Goal: Task Accomplishment & Management: Complete application form

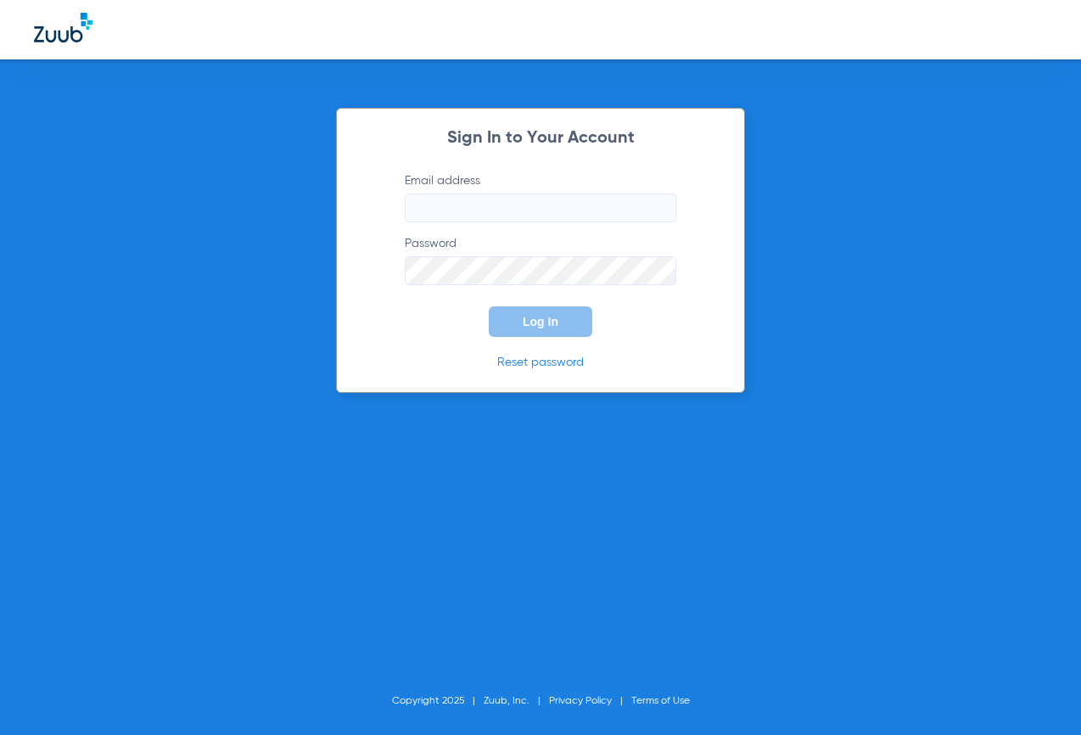
type input "[EMAIL_ADDRESS][DOMAIN_NAME]"
click at [515, 322] on button "Log In" at bounding box center [541, 321] width 104 height 31
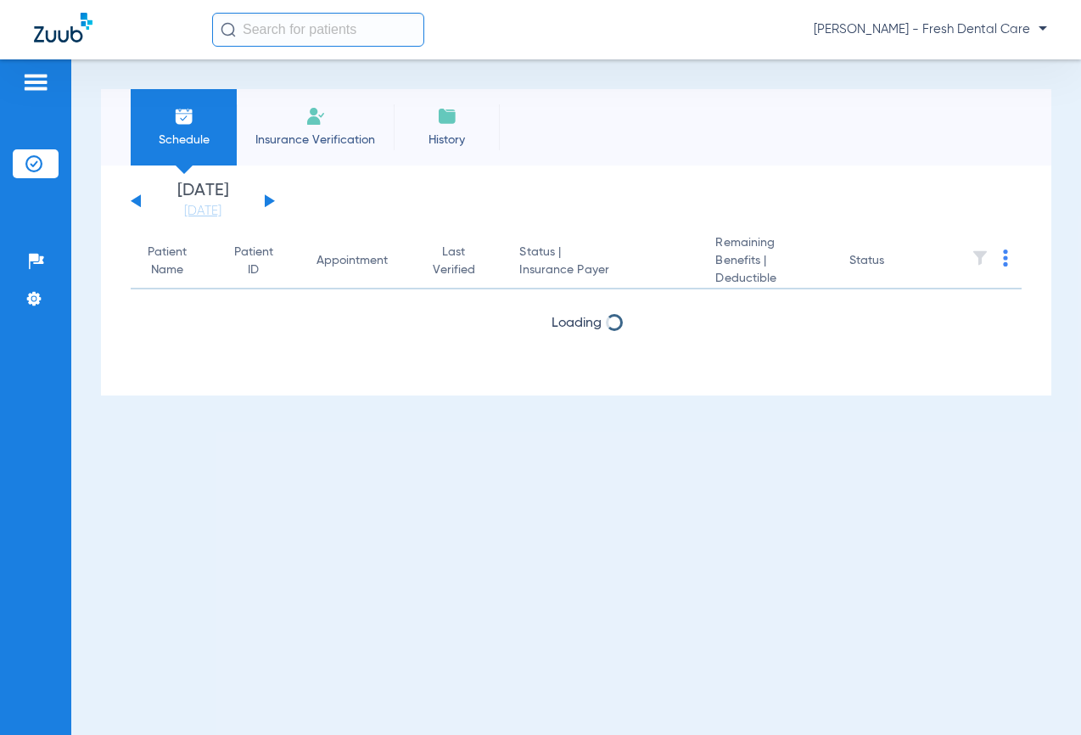
click at [298, 38] on input "text" at bounding box center [318, 30] width 212 height 34
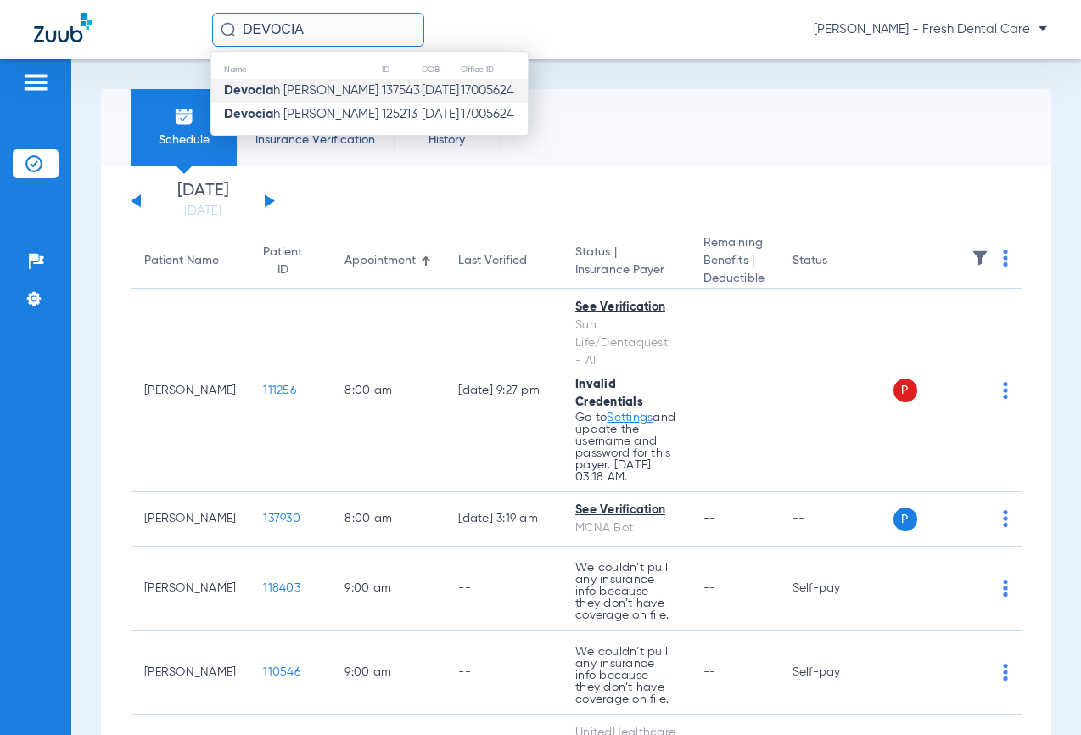
type input "DEVOCIA"
click at [381, 90] on td "137543" at bounding box center [401, 91] width 40 height 24
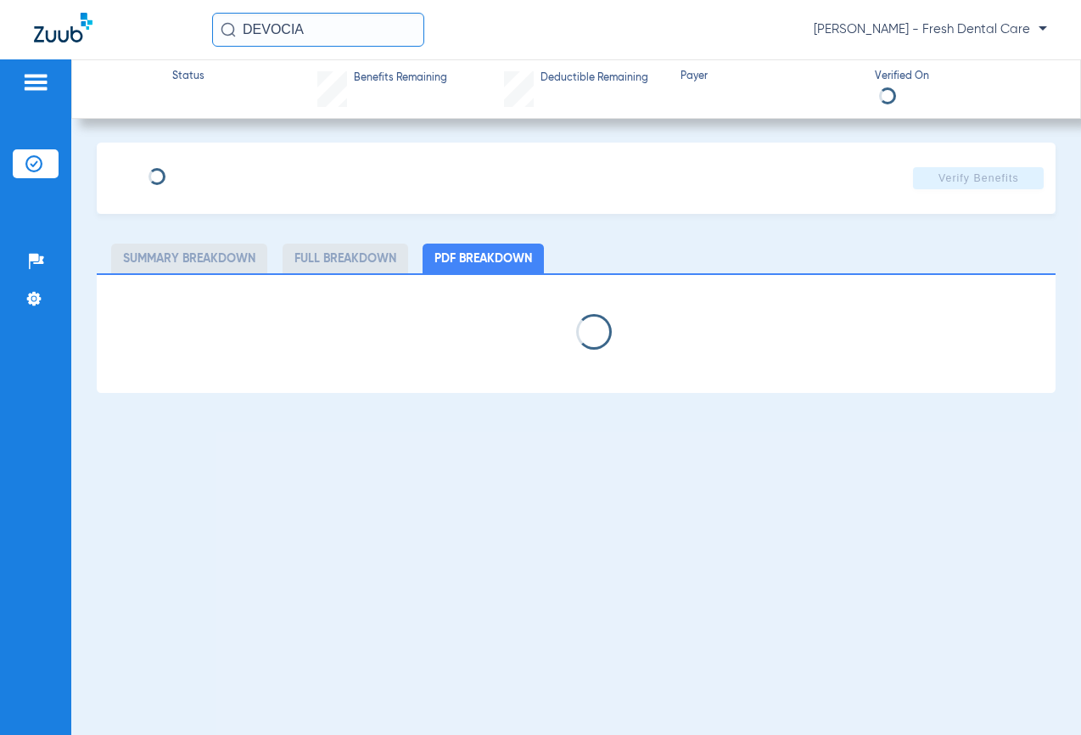
type input "Devociah"
type input "[PERSON_NAME]"
type input "[DATE]"
type input "752W06524"
type input "WPTXMSB2421"
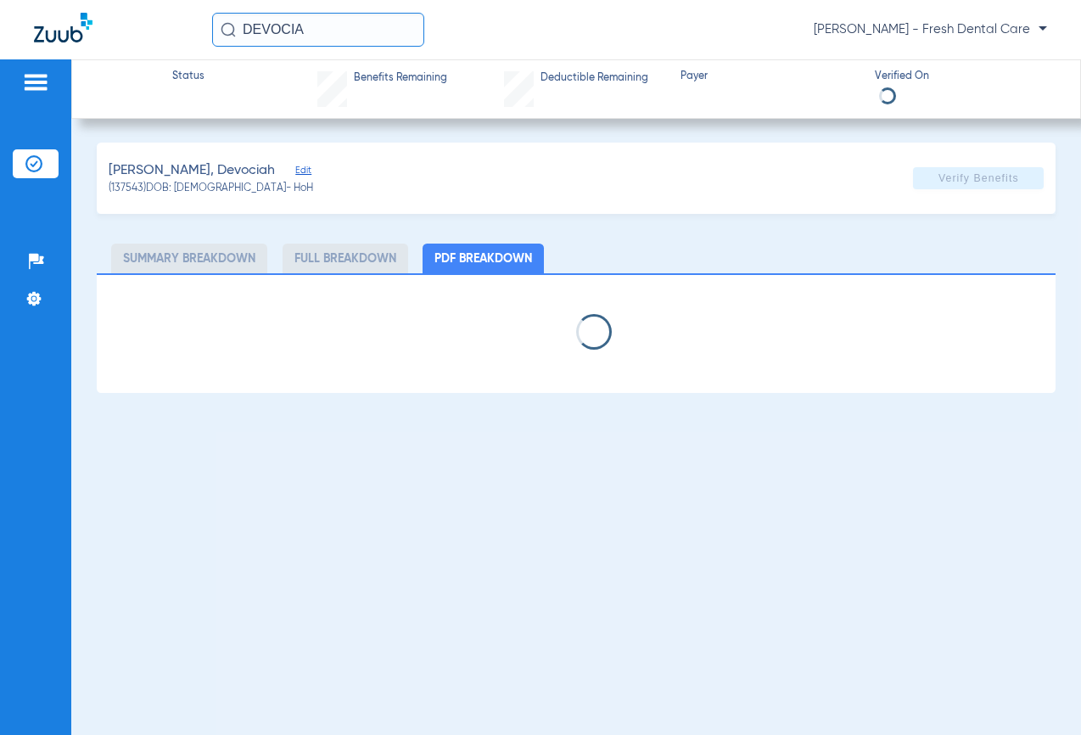
select select "page-width"
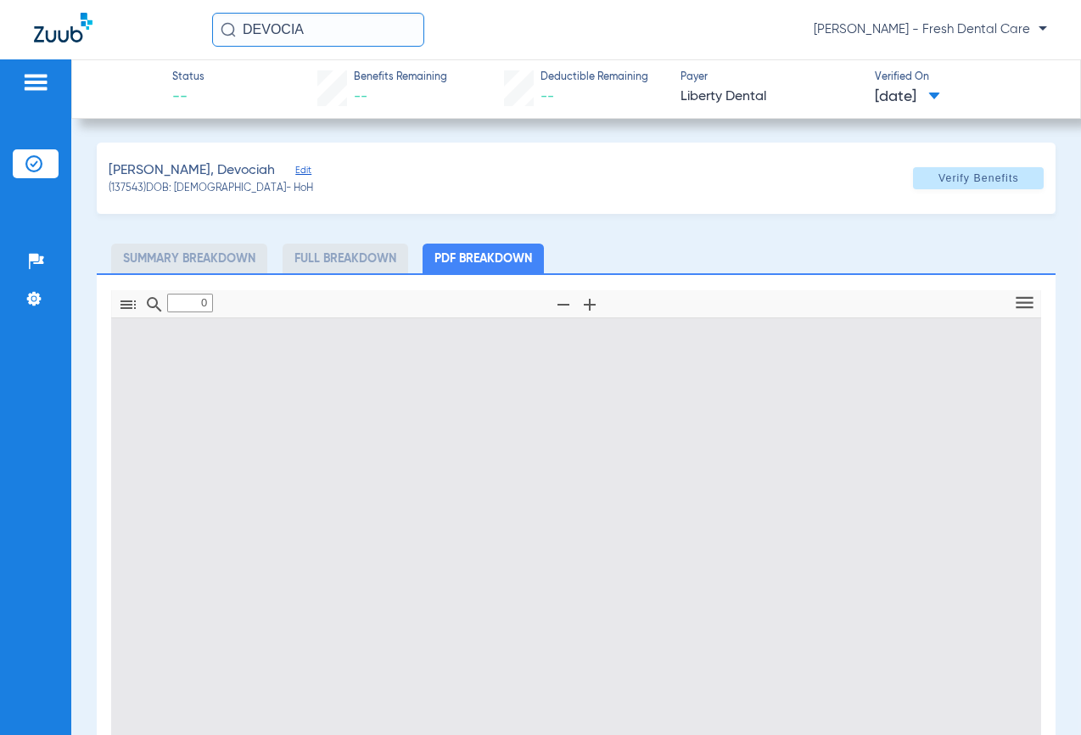
type input "1"
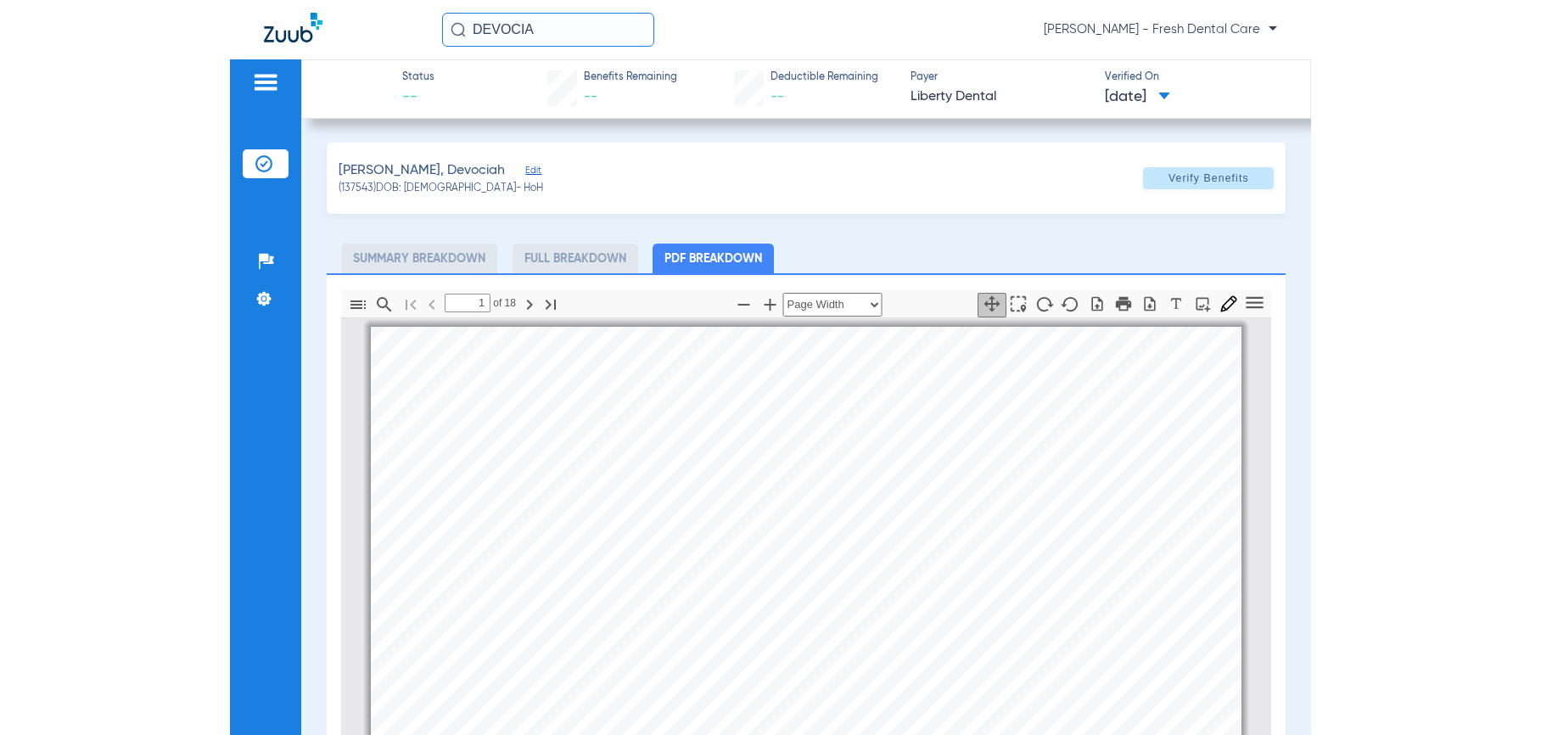
scroll to position [8, 0]
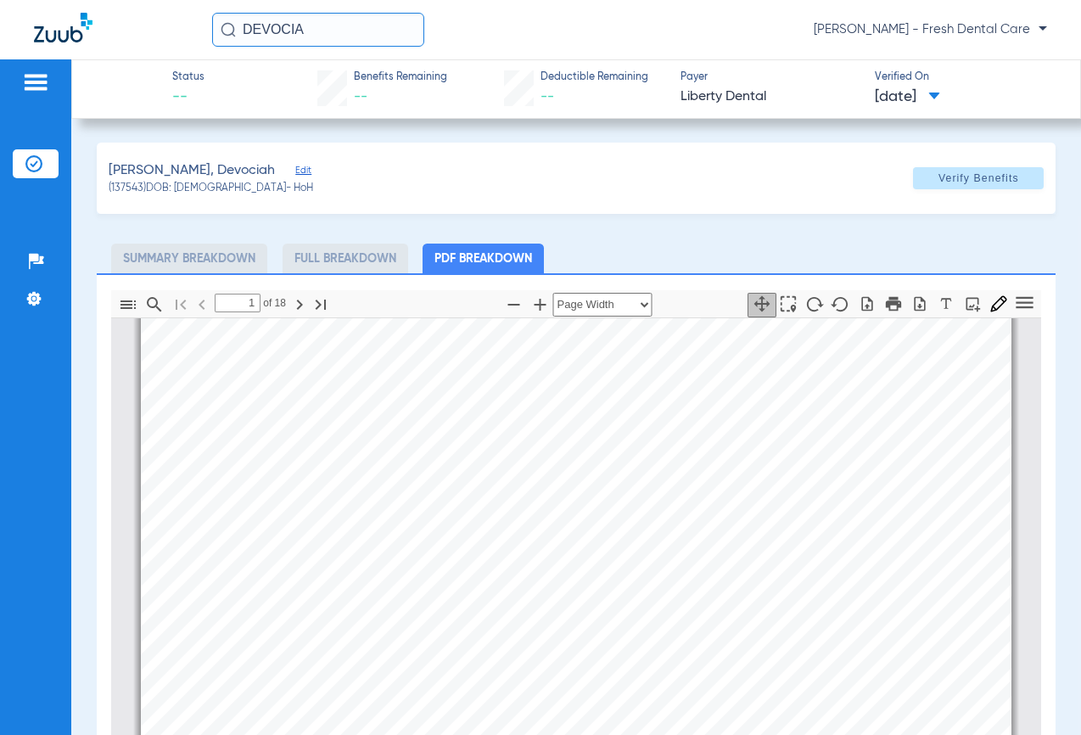
click at [295, 167] on span "Edit" at bounding box center [302, 173] width 15 height 16
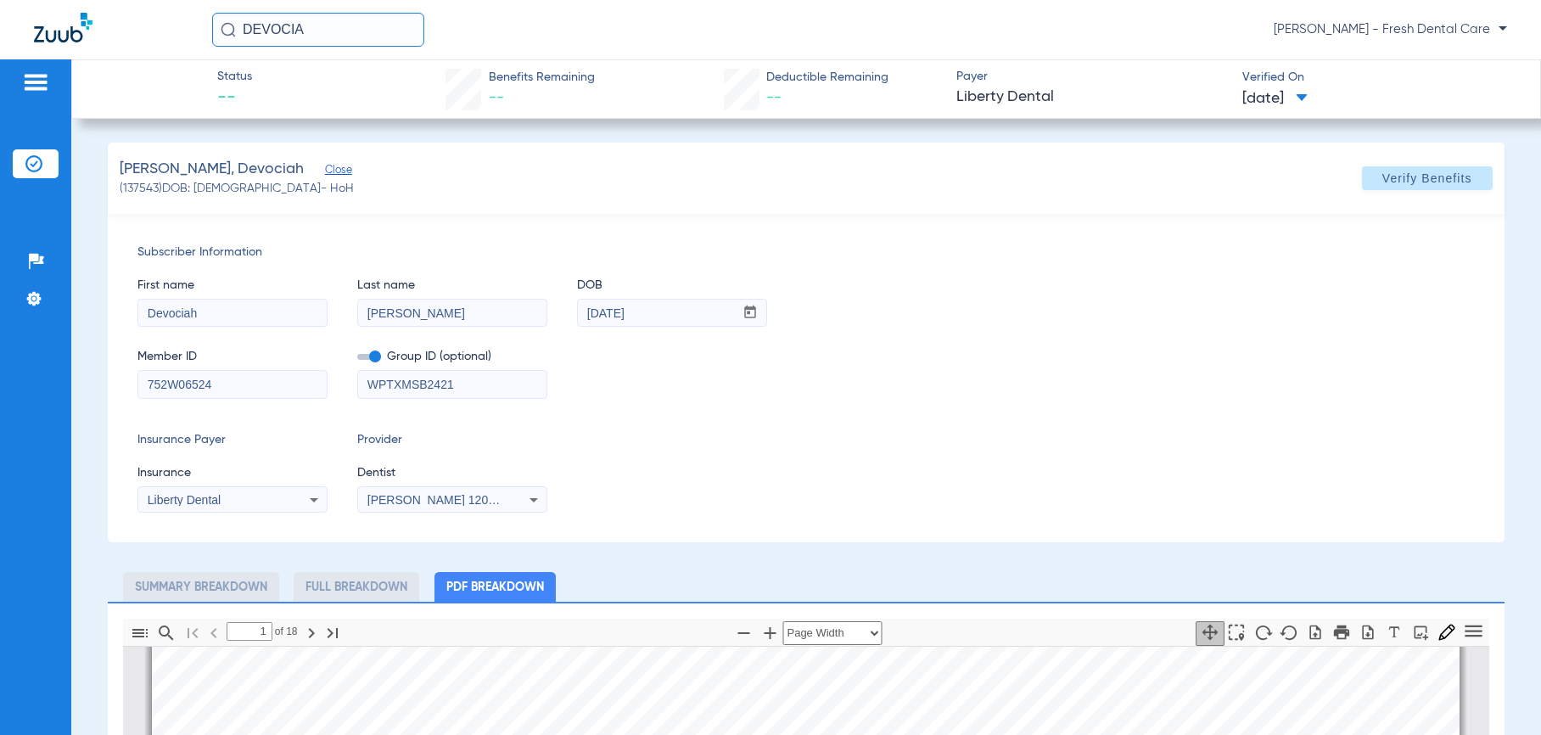
click at [436, 503] on span "[PERSON_NAME] 1205138252" at bounding box center [450, 500] width 167 height 14
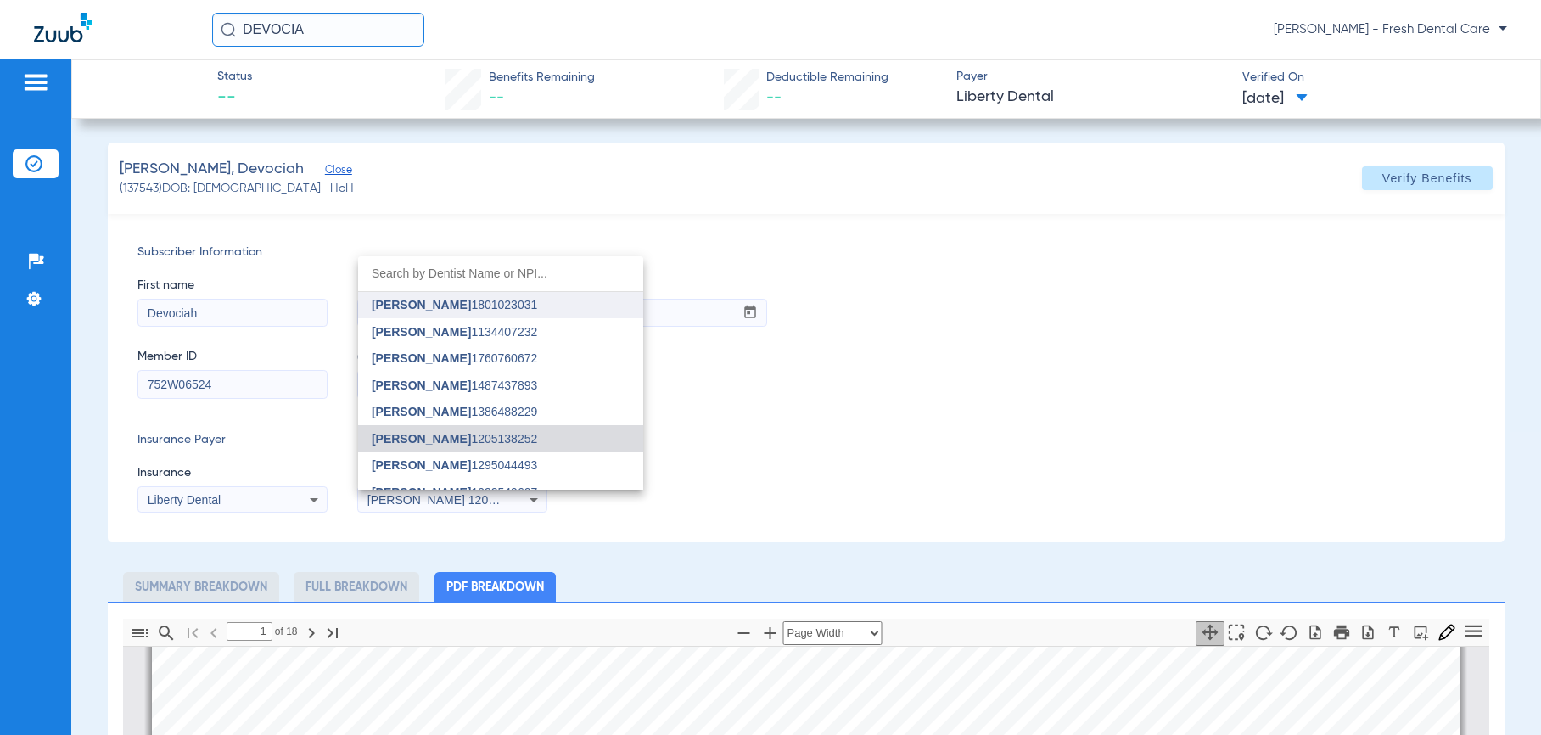
click at [450, 305] on span "[PERSON_NAME]" at bounding box center [421, 305] width 99 height 14
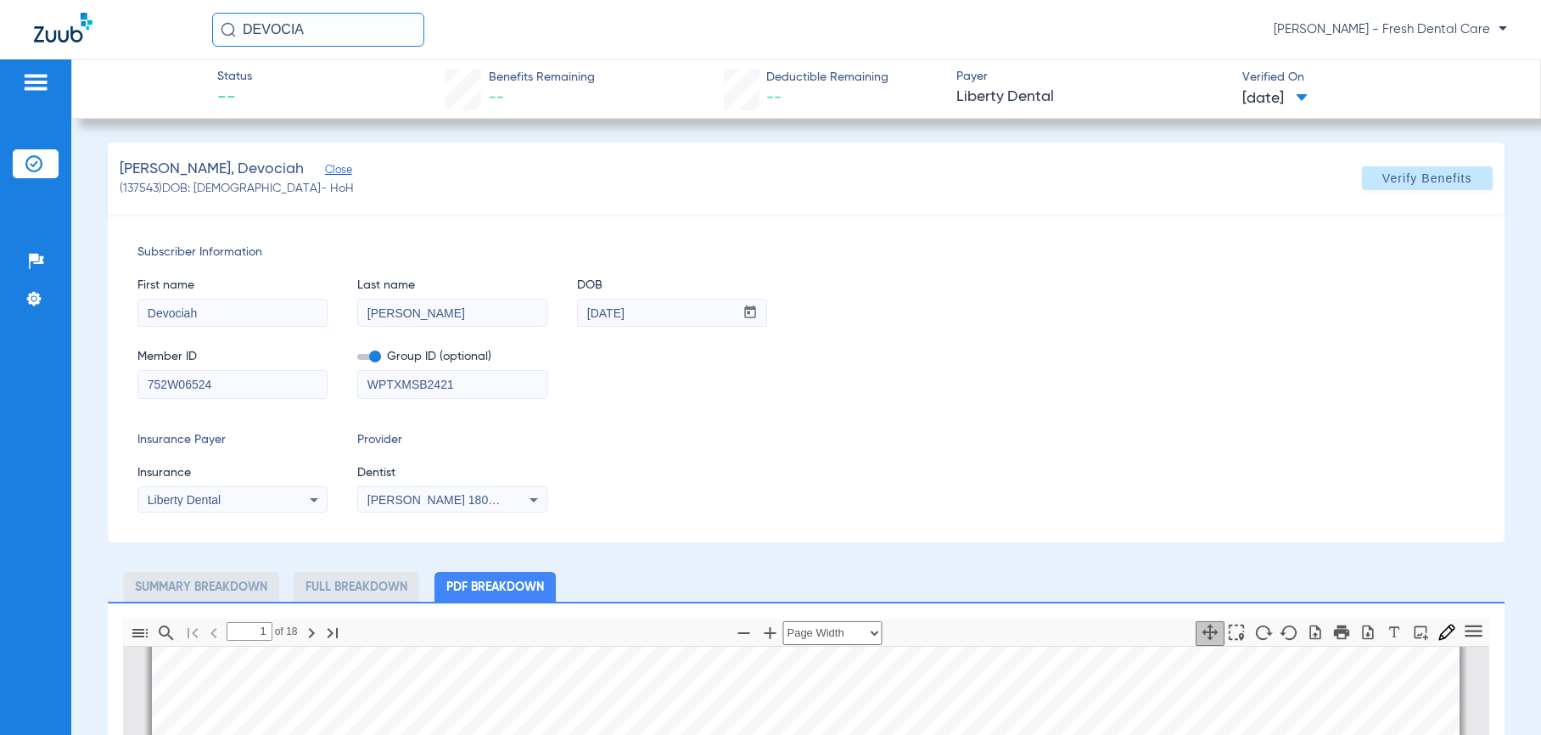
click at [899, 381] on div "Member ID 752W06524 Group ID (optional) WPTXMSB2421" at bounding box center [805, 365] width 1337 height 65
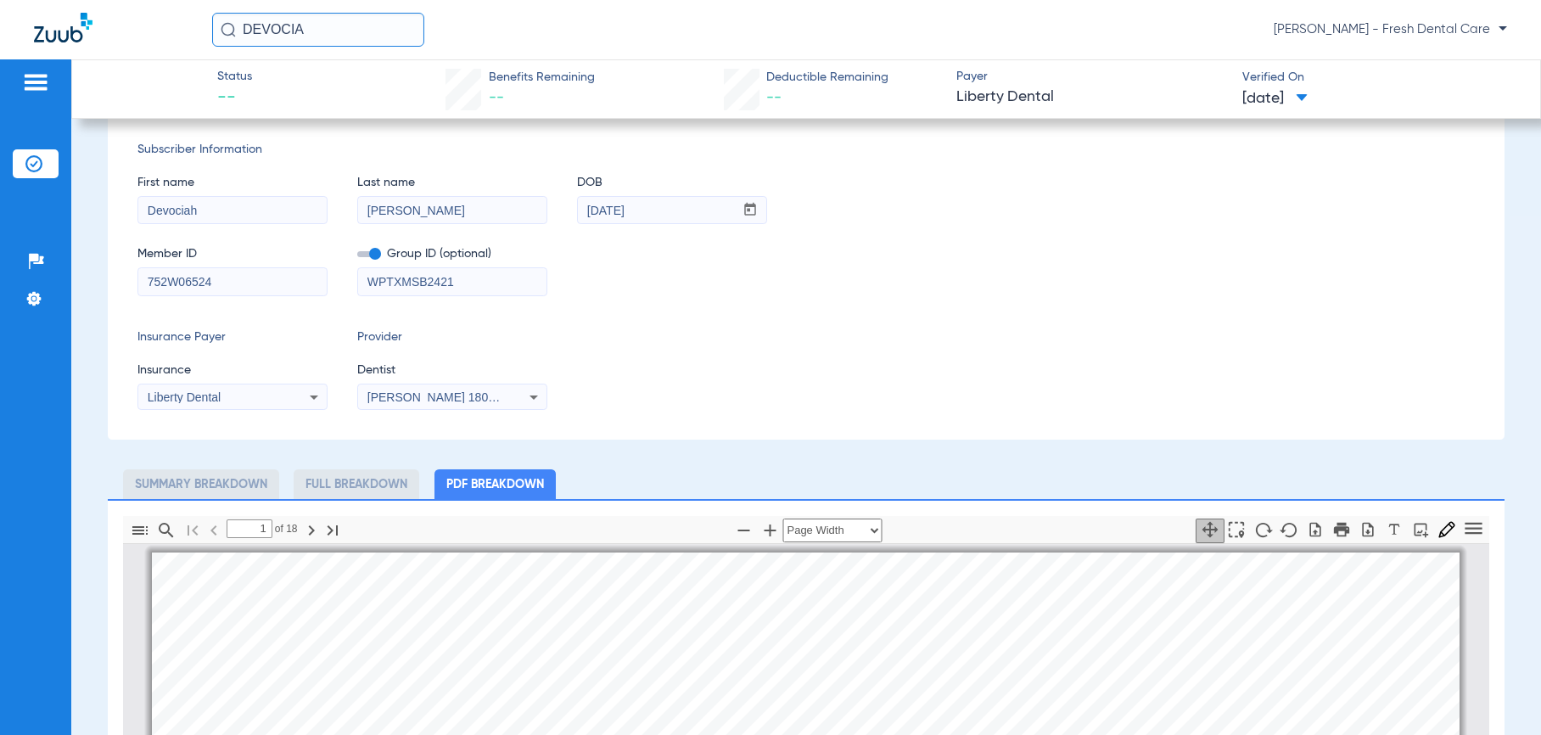
scroll to position [0, 0]
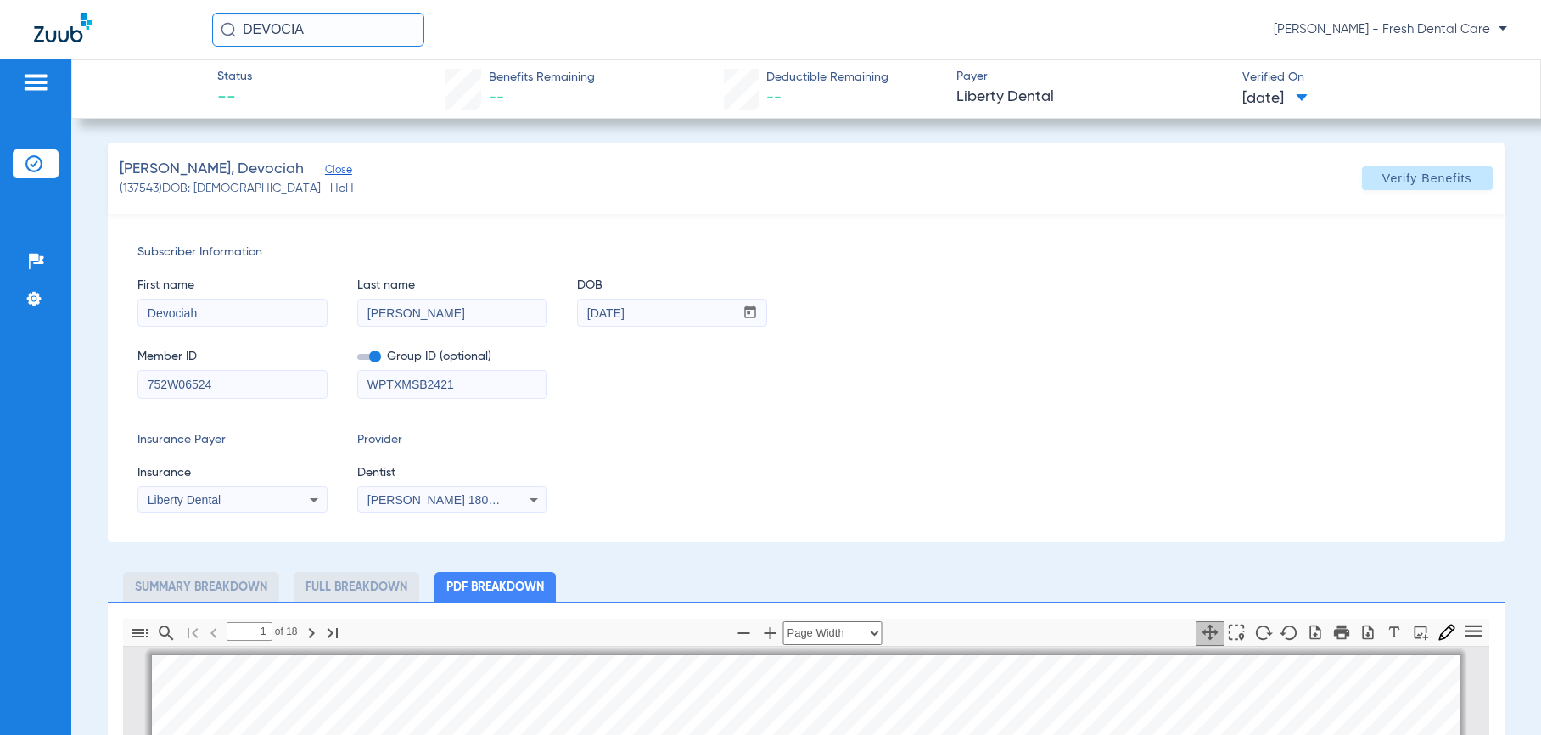
click at [1080, 135] on div "Status -- Benefits Remaining -- Deductible Remaining -- Payer Liberty Dental Ve…" at bounding box center [806, 396] width 1470 height 675
click at [1080, 171] on span "Verify Benefits" at bounding box center [1427, 178] width 90 height 14
drag, startPoint x: 333, startPoint y: 27, endPoint x: 219, endPoint y: 5, distance: 116.7
click at [244, 26] on input "DEVOCIA" at bounding box center [318, 30] width 212 height 34
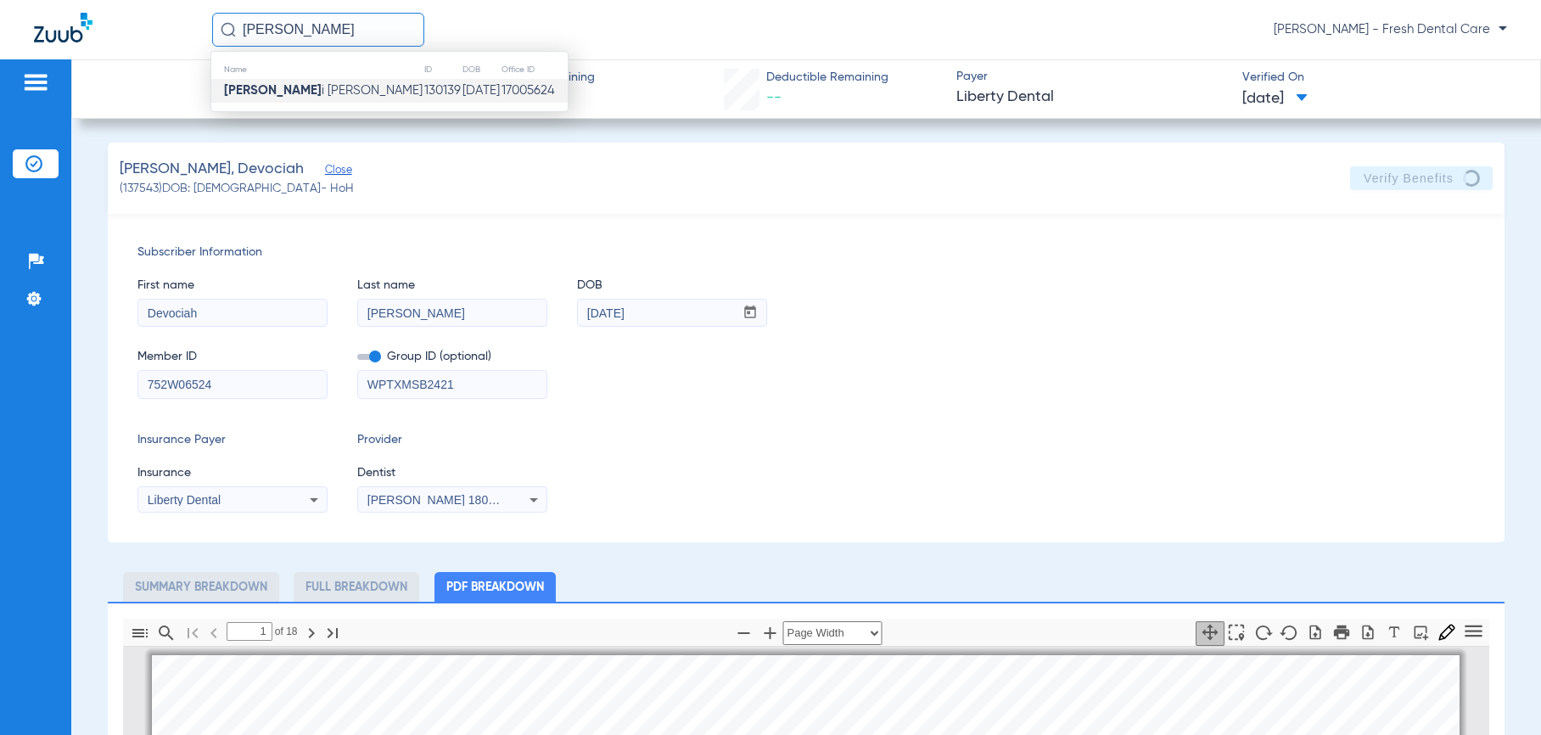
type input "[PERSON_NAME]"
click at [328, 96] on td "[PERSON_NAME] i [PERSON_NAME]" at bounding box center [317, 91] width 212 height 24
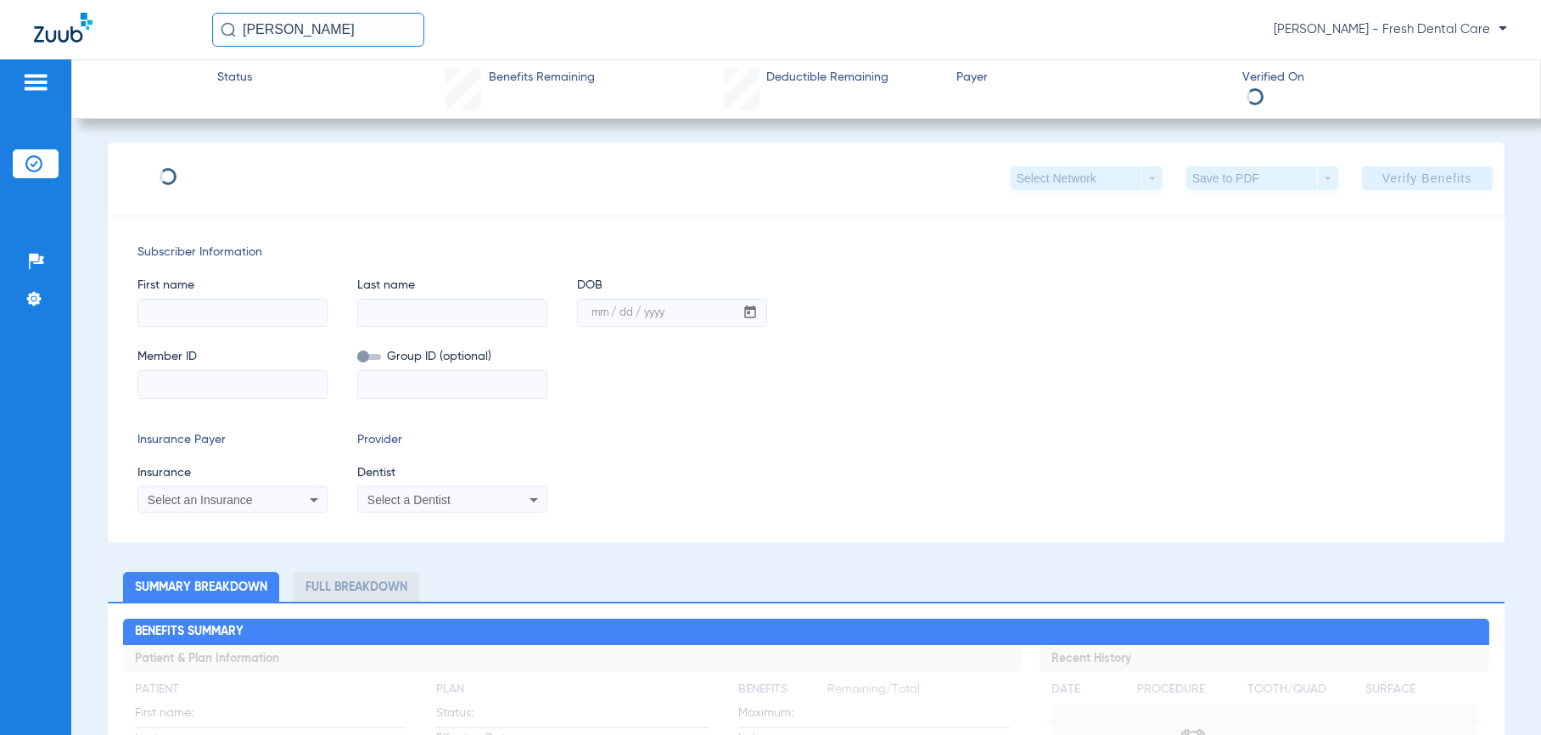
type input "[PERSON_NAME]"
type input "[DATE]"
type input "967002338"
type input "1825011"
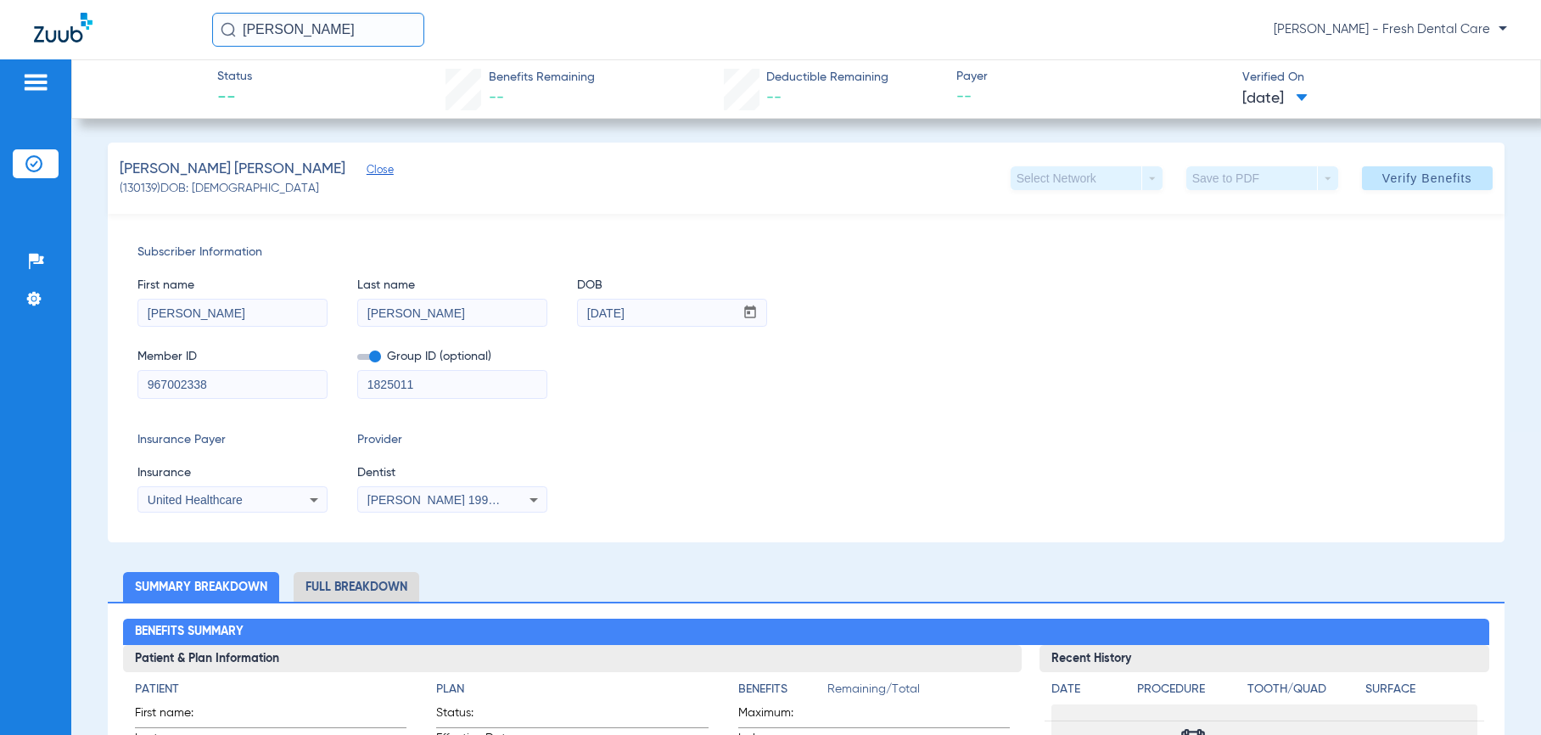
click at [403, 504] on span "[PERSON_NAME] 1992106397" at bounding box center [450, 500] width 167 height 14
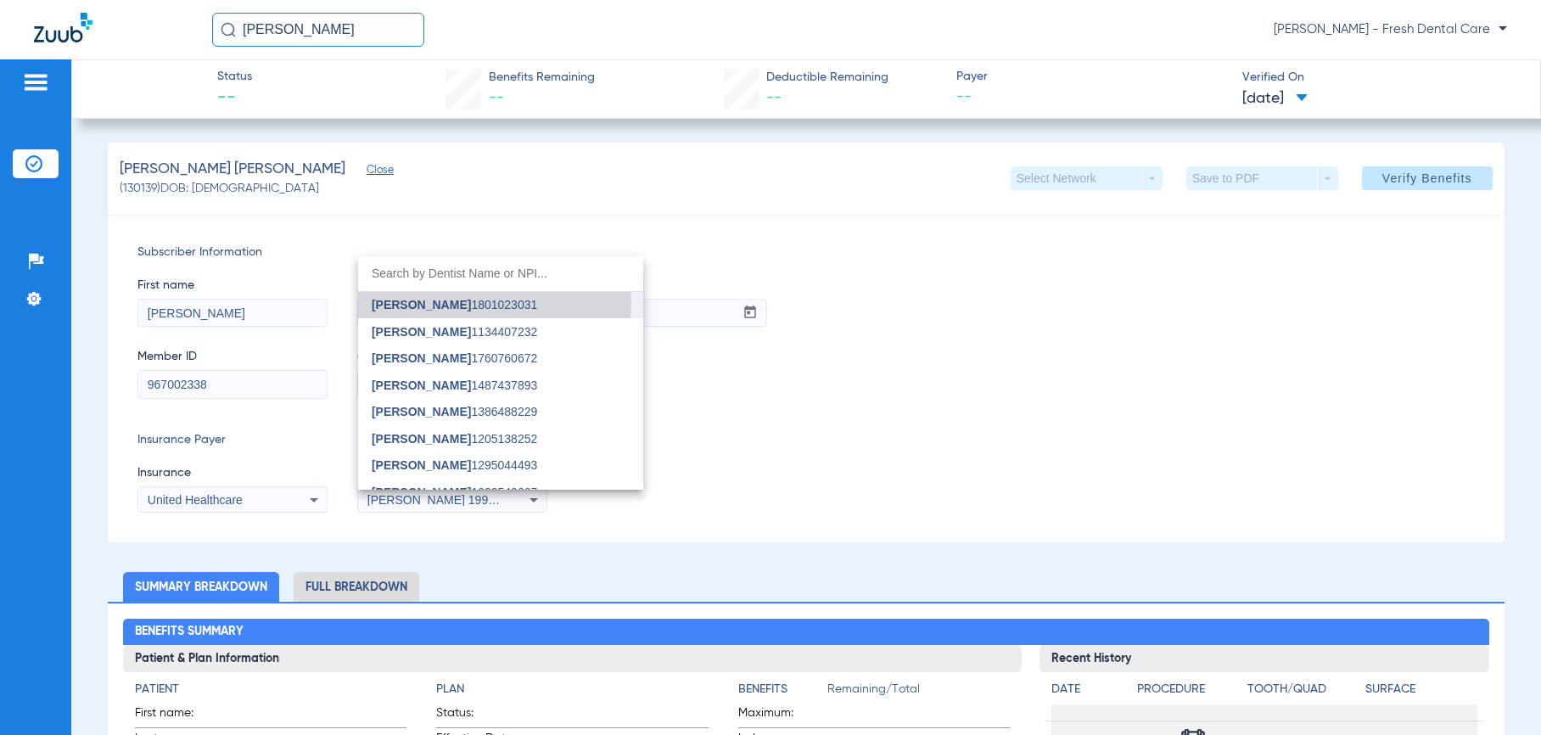
click at [456, 302] on span "[PERSON_NAME]" at bounding box center [421, 305] width 99 height 14
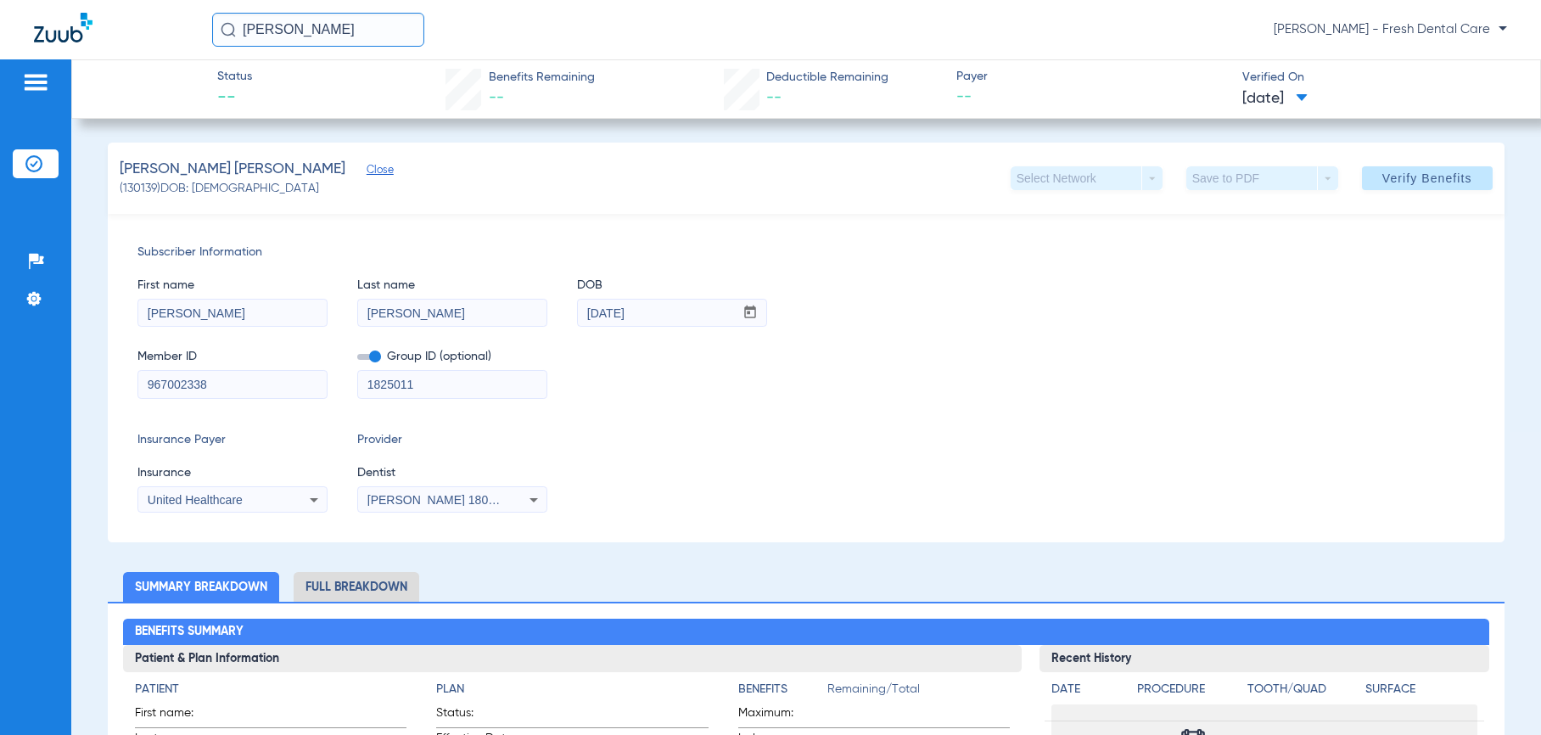
click at [1080, 393] on div "Member ID 967002338 Group ID (optional) 1825011" at bounding box center [805, 365] width 1337 height 65
click at [1080, 181] on span "Verify Benefits" at bounding box center [1427, 178] width 90 height 14
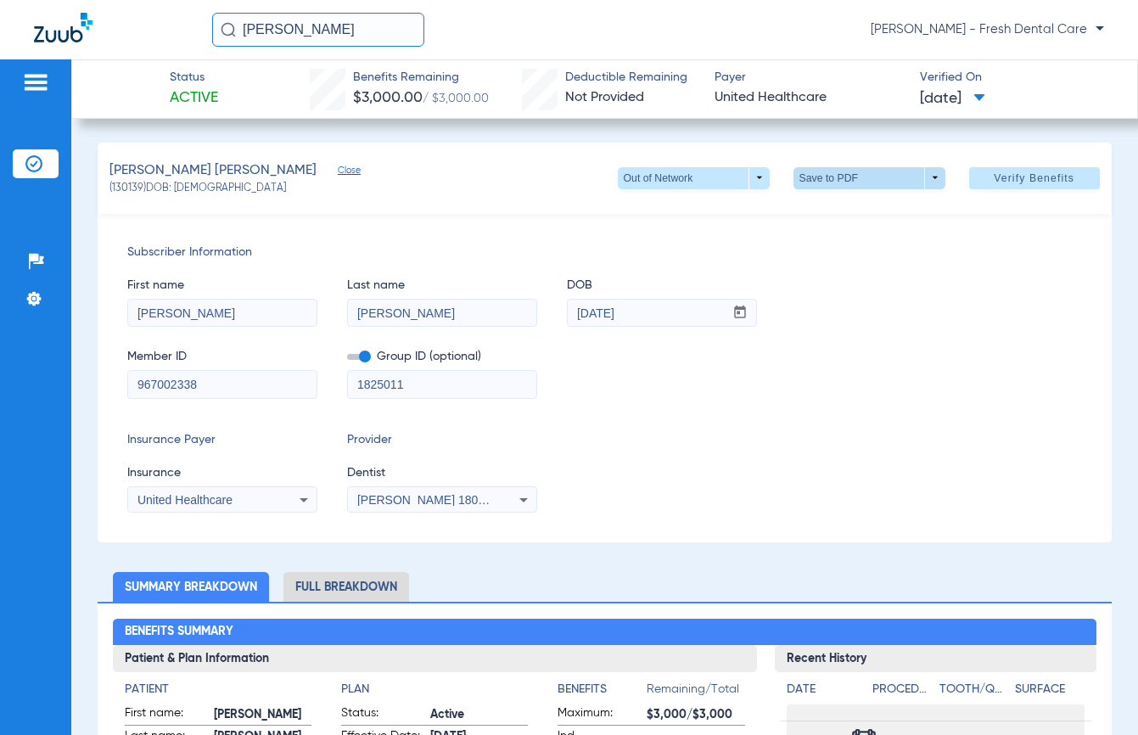
click at [849, 184] on span at bounding box center [869, 178] width 41 height 41
click at [843, 206] on span "Save to PDF" at bounding box center [862, 211] width 67 height 12
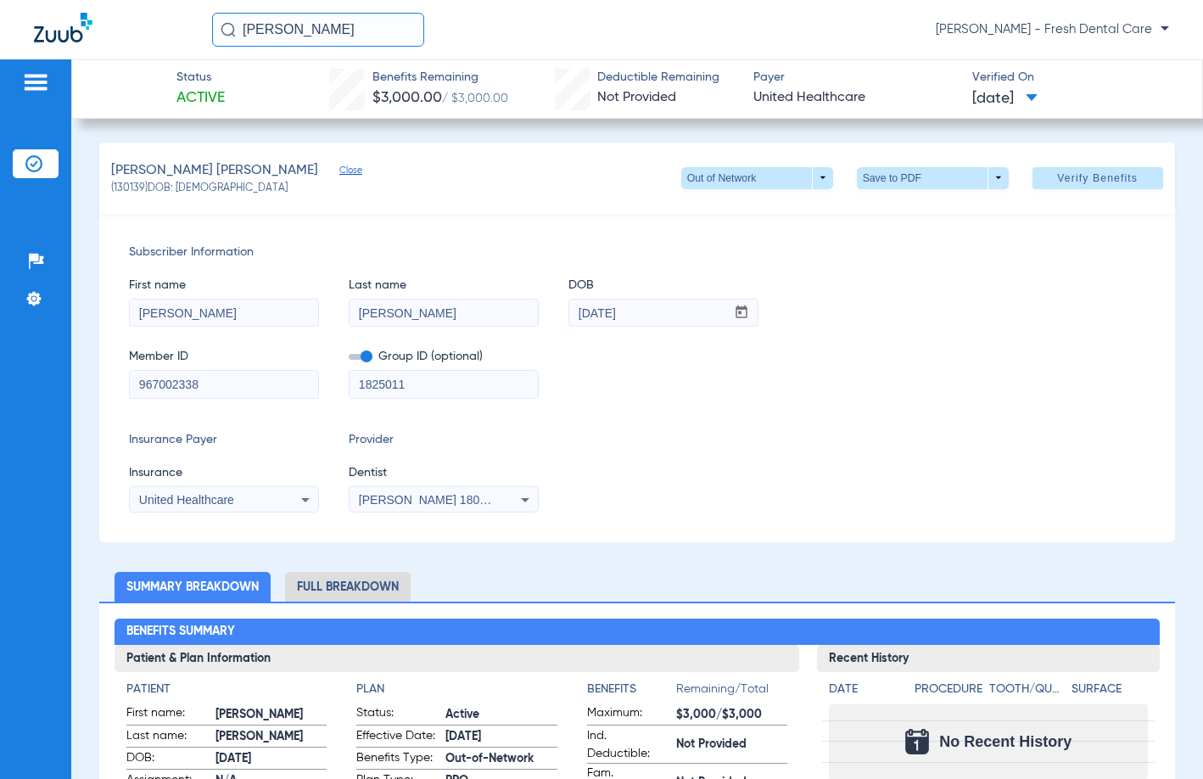
drag, startPoint x: 349, startPoint y: 35, endPoint x: 128, endPoint y: -4, distance: 224.1
click at [128, 0] on html "[PERSON_NAME] [PERSON_NAME] - Fresh Dental Care Patients Insurance Verification…" at bounding box center [601, 389] width 1203 height 779
click at [339, 169] on span "Close" at bounding box center [346, 173] width 15 height 16
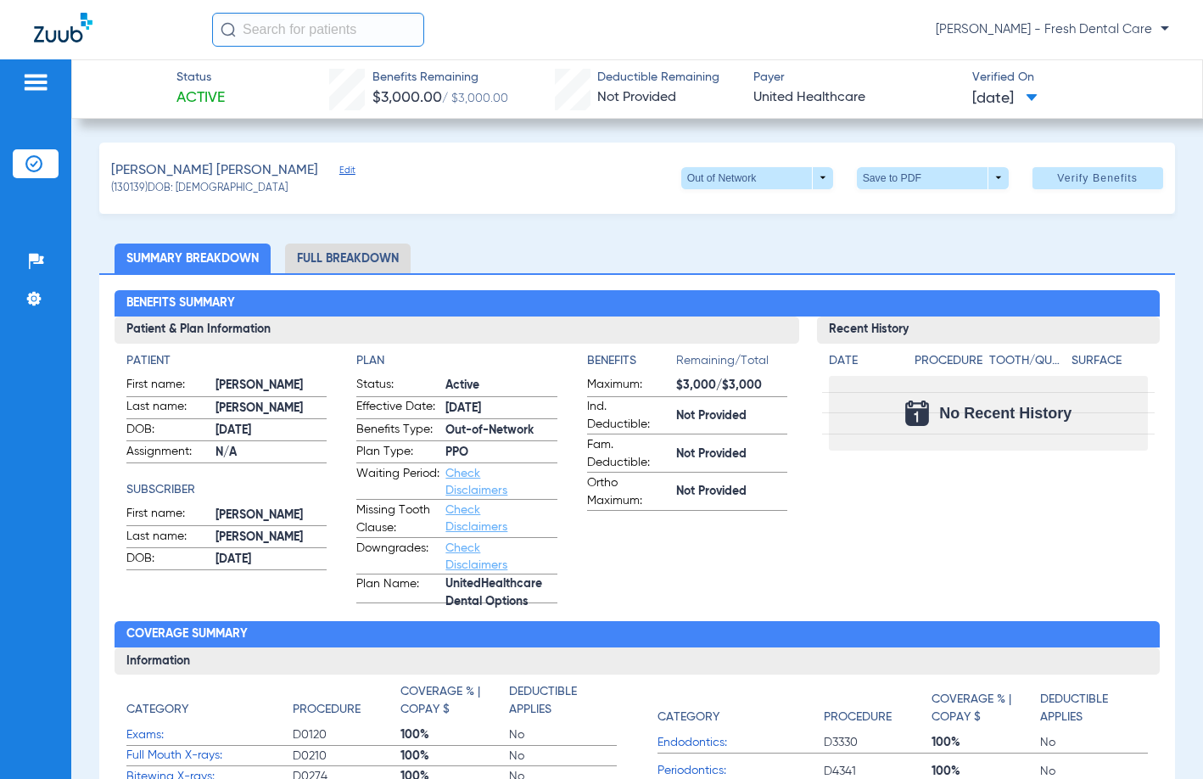
click at [37, 210] on div "Patients Insurance Verification Setup Help Center Settings" at bounding box center [35, 448] width 71 height 779
click at [36, 161] on img at bounding box center [33, 163] width 17 height 17
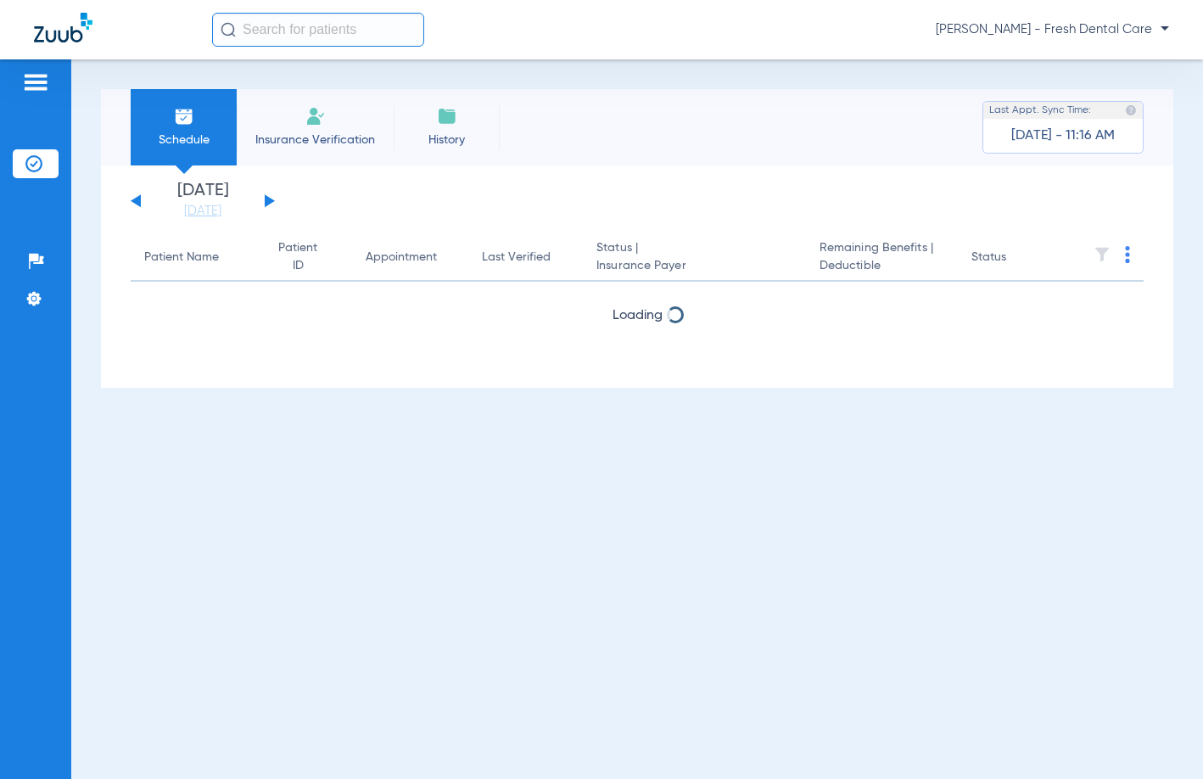
click at [348, 149] on li "Insurance Verification" at bounding box center [315, 127] width 157 height 76
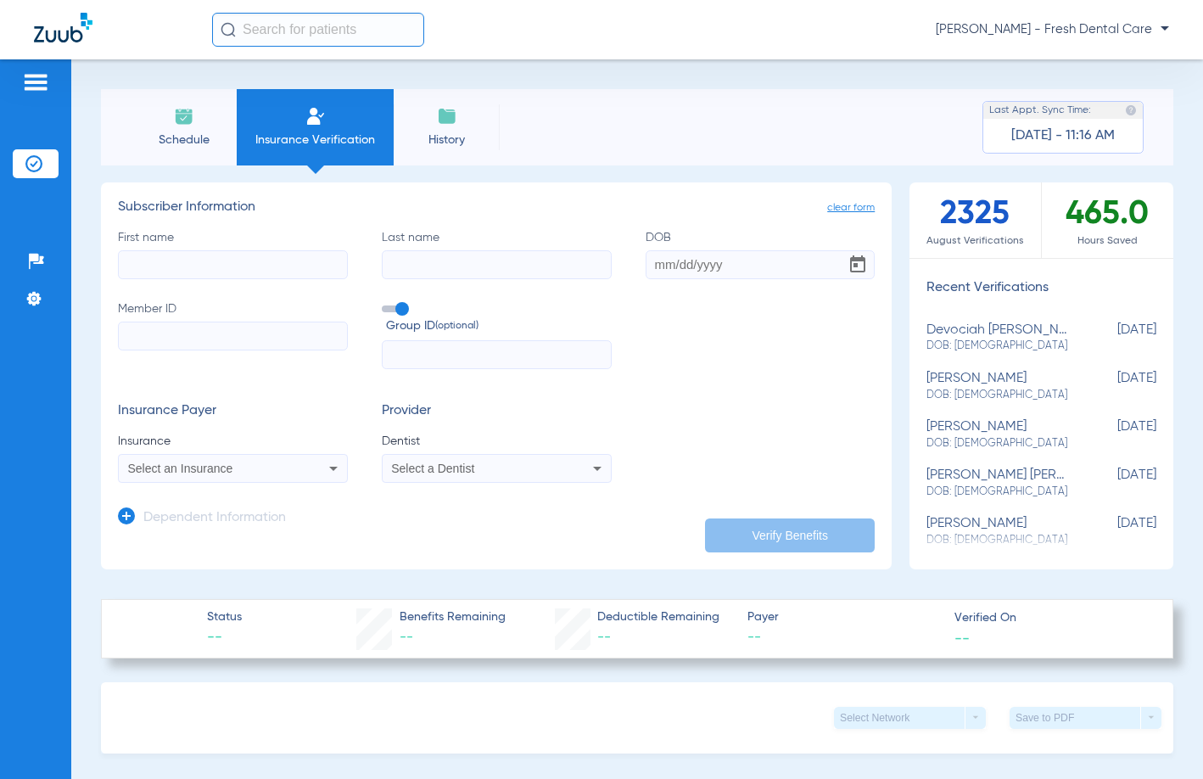
click at [214, 257] on input "First name" at bounding box center [233, 264] width 230 height 29
type input "r"
type input "[PERSON_NAME]"
paste input "***PREVENTIVE / DIAGNOSTIC, DOES NOT APPLY TO THE ANNUAL MAX*** ***PRE-AUTH REQ…"
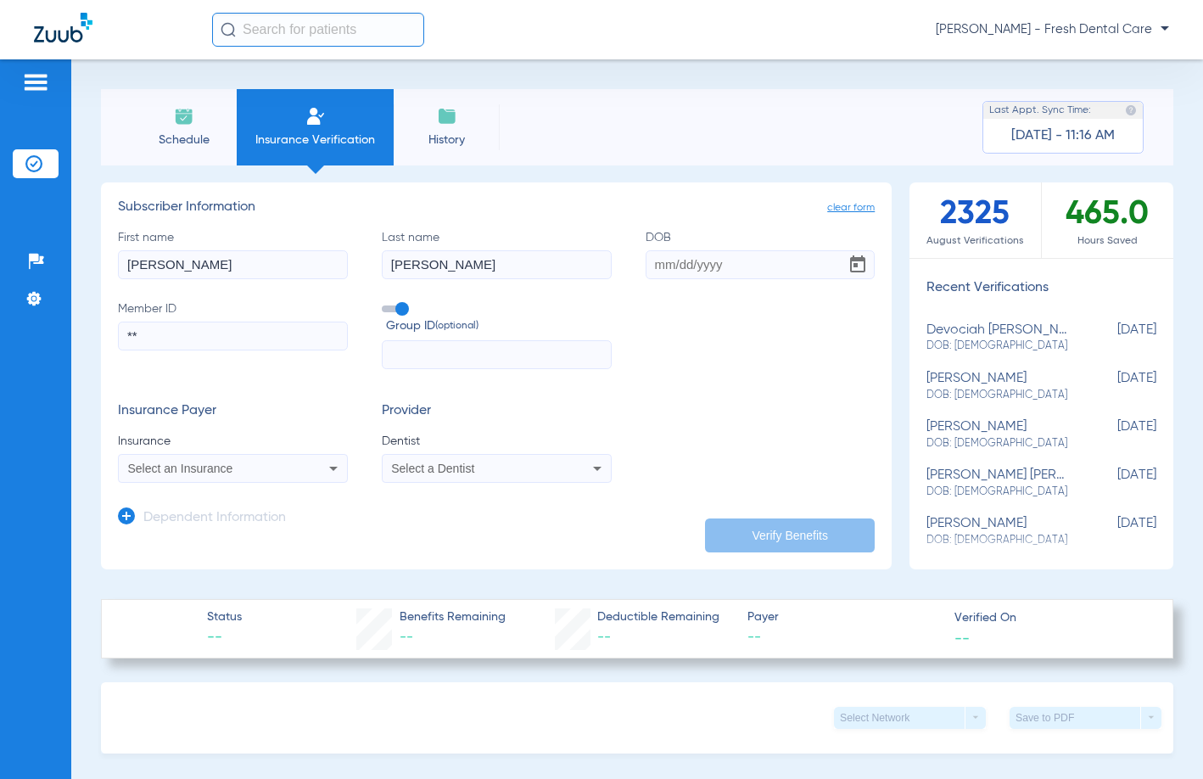
type input "*"
paste input "WCTX2405"
type input "WCTX2405"
click at [261, 345] on input "Member ID Required" at bounding box center [233, 336] width 230 height 29
paste input "42265549"
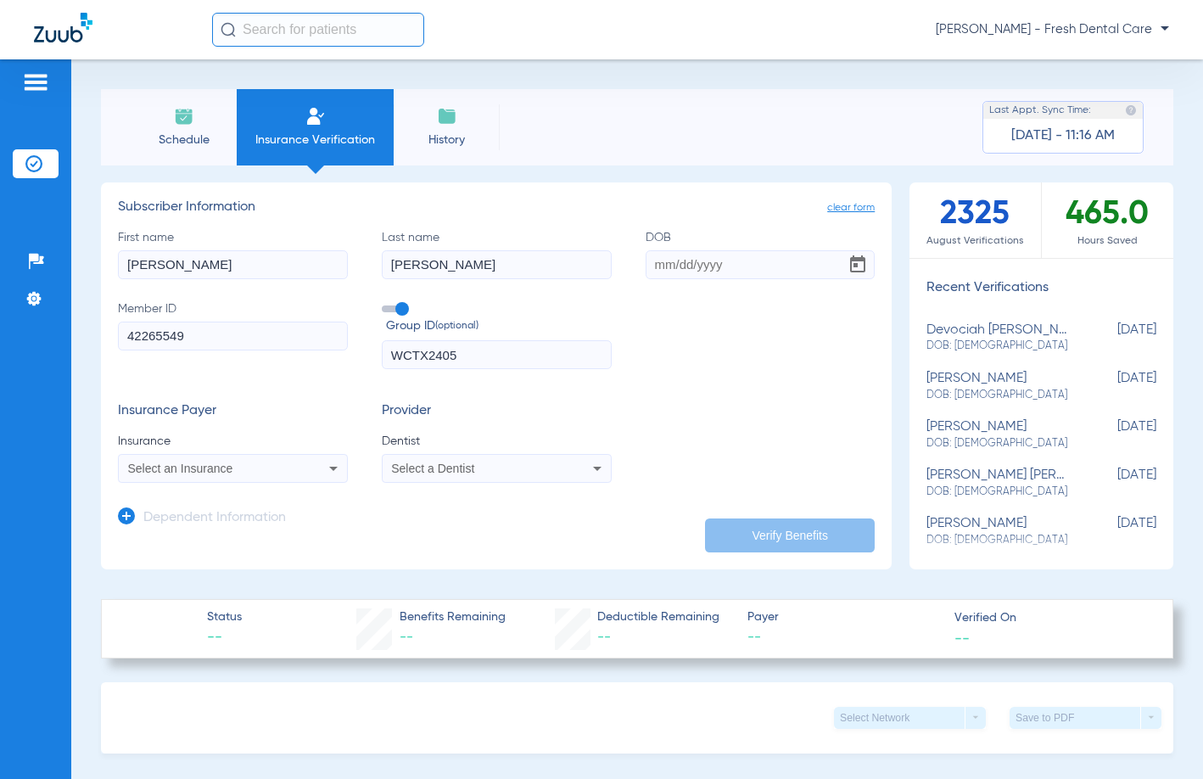
type input "42265549"
click at [651, 270] on input "DOB" at bounding box center [761, 264] width 230 height 29
type input "[DATE]"
click at [325, 474] on icon at bounding box center [333, 468] width 20 height 20
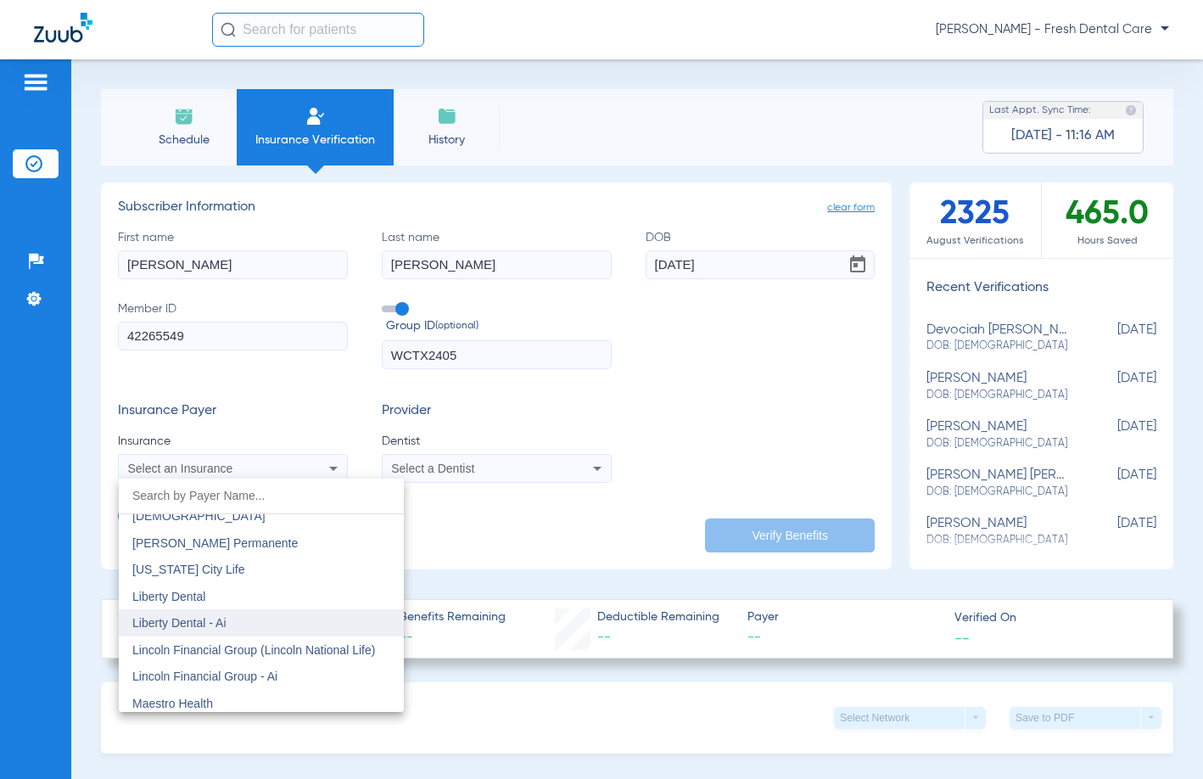
scroll to position [6449, 0]
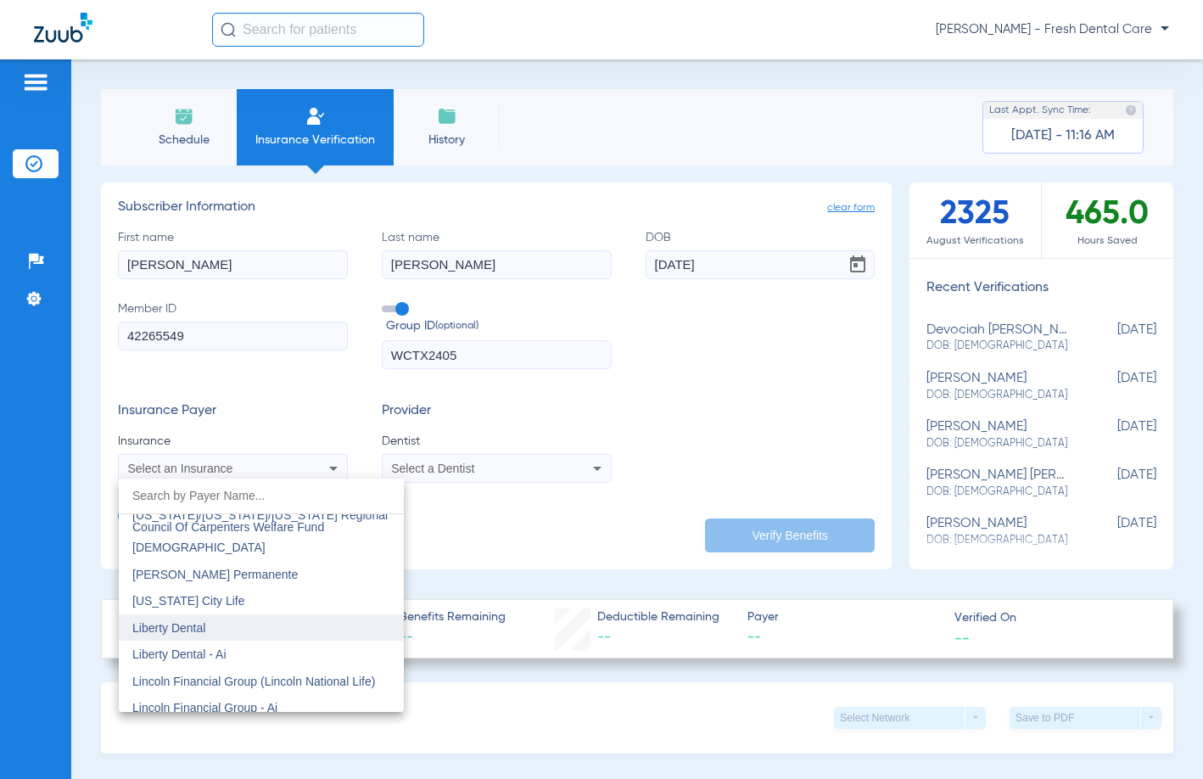
click at [165, 619] on mat-option "Liberty Dental" at bounding box center [261, 627] width 285 height 27
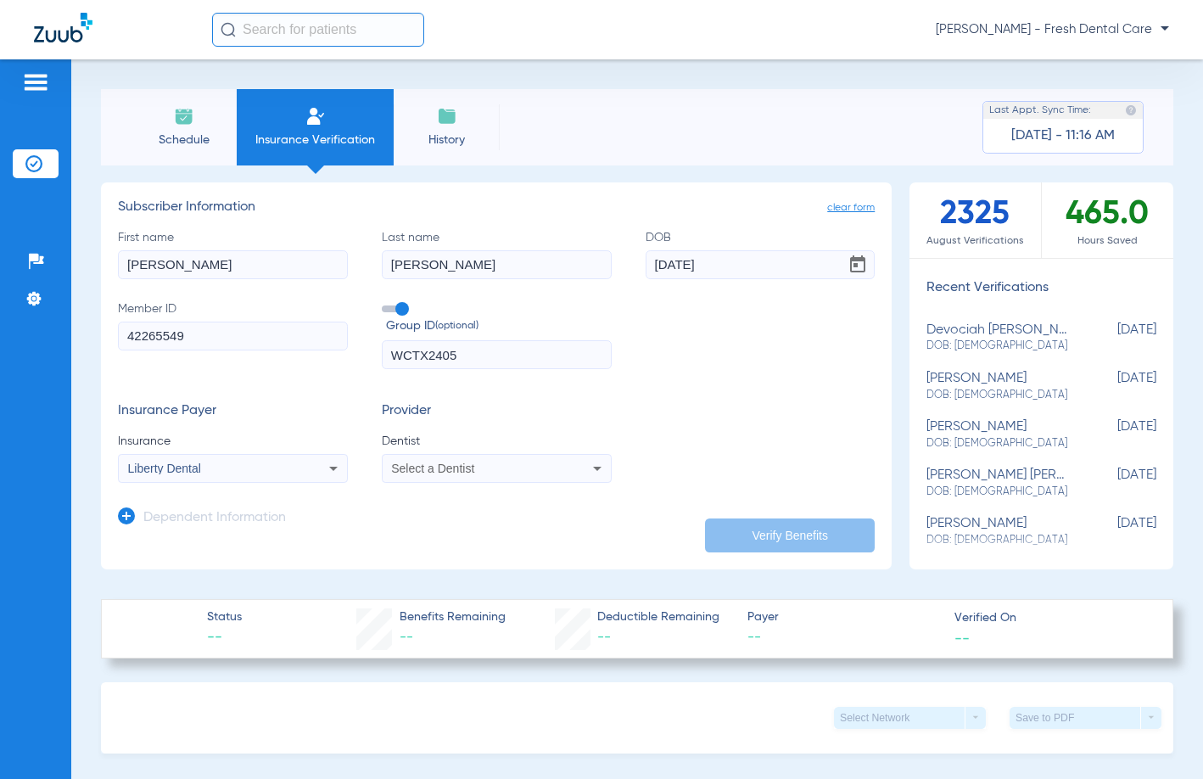
click at [435, 475] on div "Select a Dentist" at bounding box center [497, 468] width 228 height 20
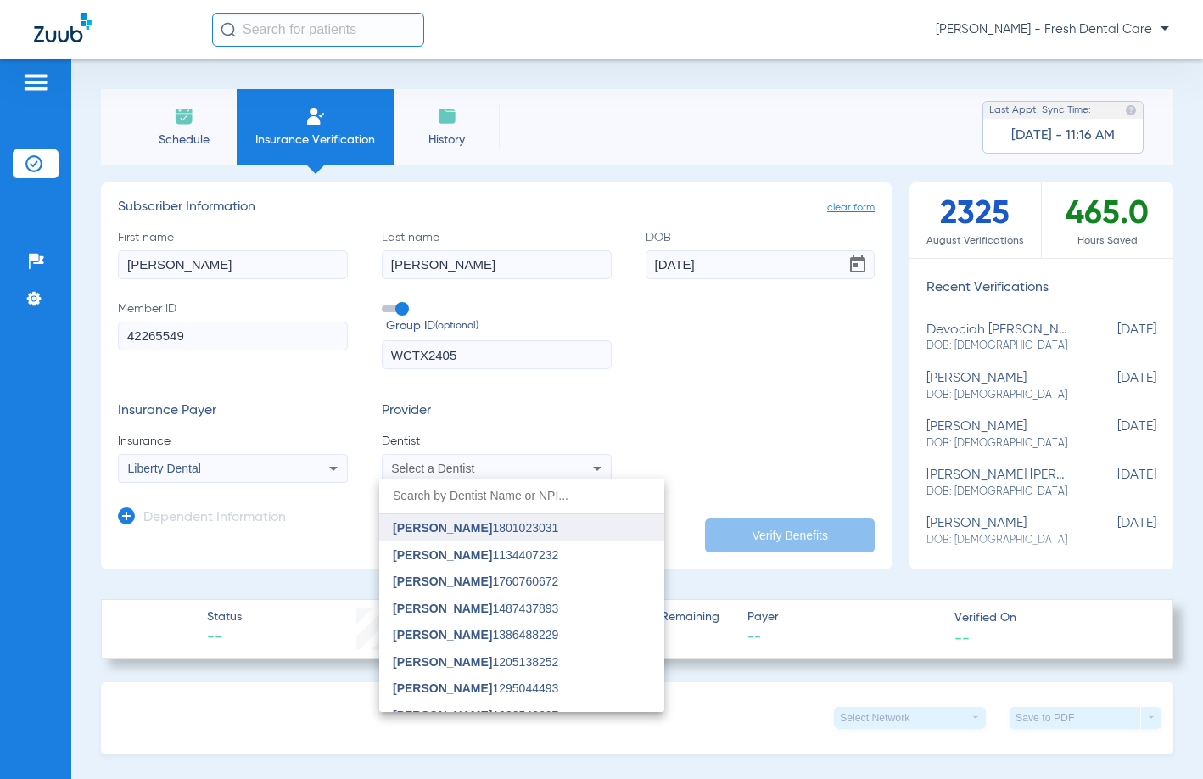
click at [491, 535] on mat-option "[PERSON_NAME] 1801023031" at bounding box center [521, 527] width 285 height 27
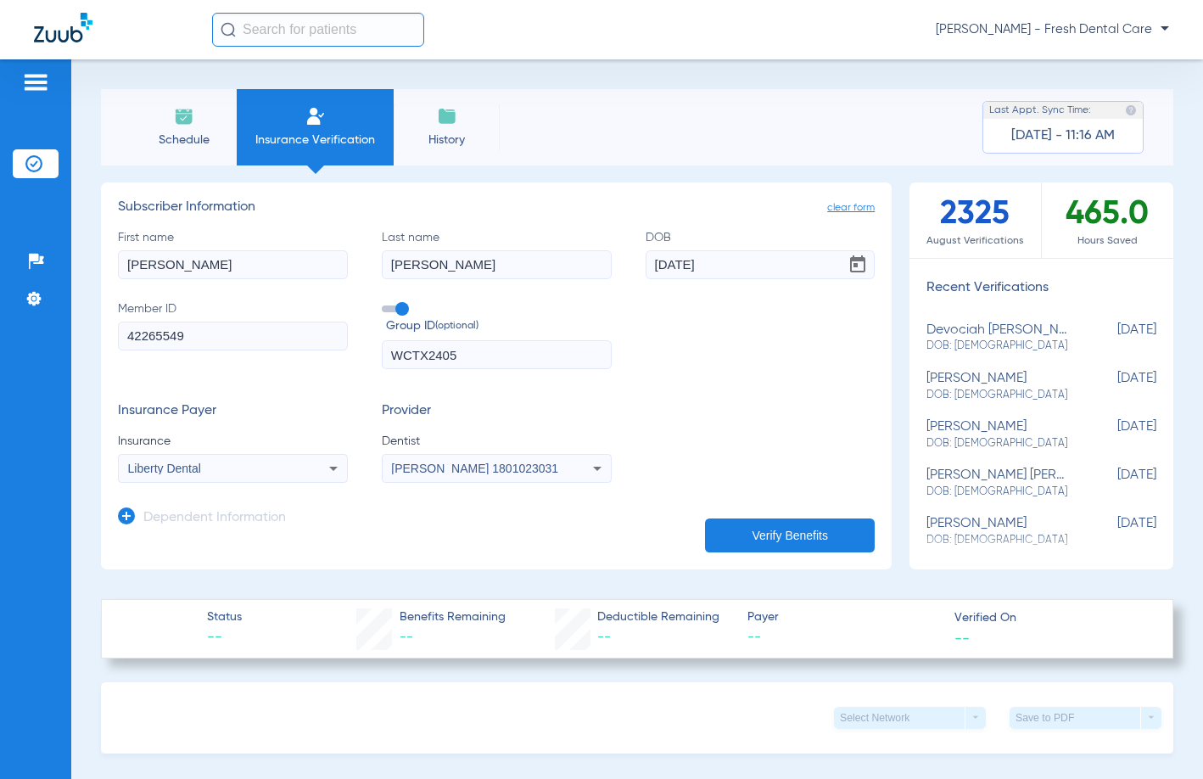
click at [786, 535] on button "Verify Benefits" at bounding box center [790, 535] width 170 height 34
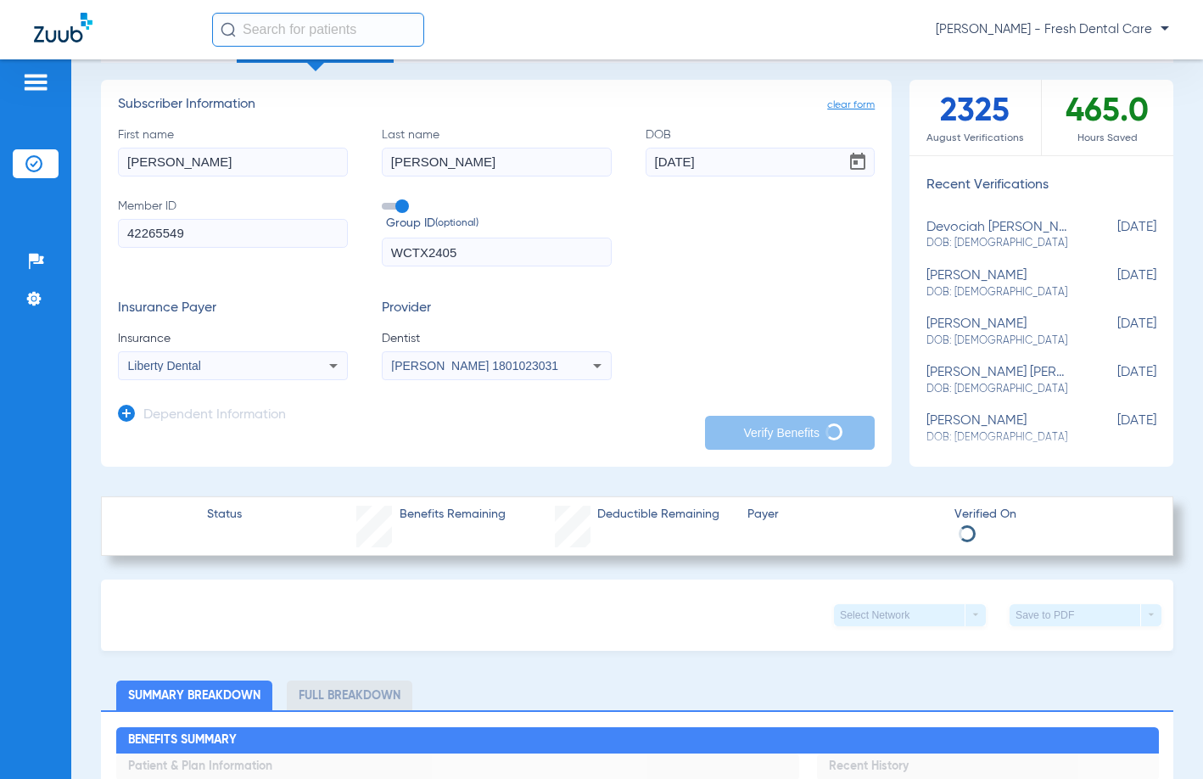
scroll to position [0, 0]
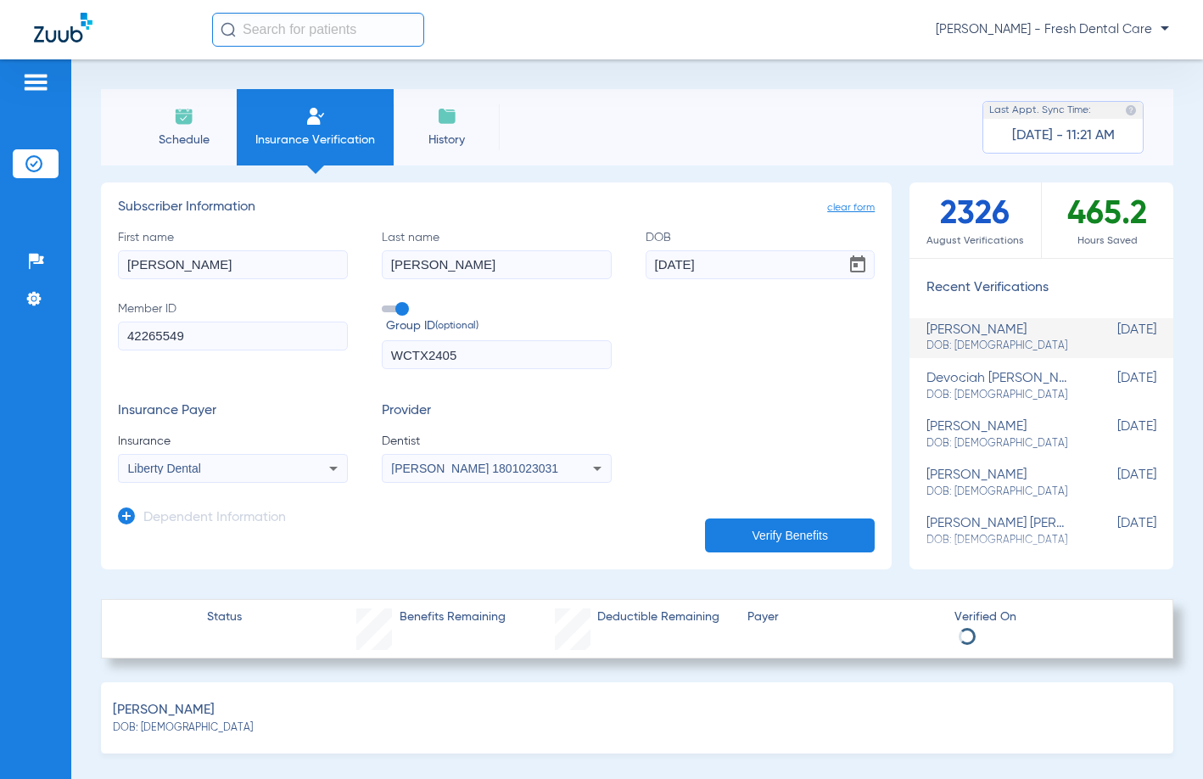
select select "page-width"
